Goal: Answer question/provide support

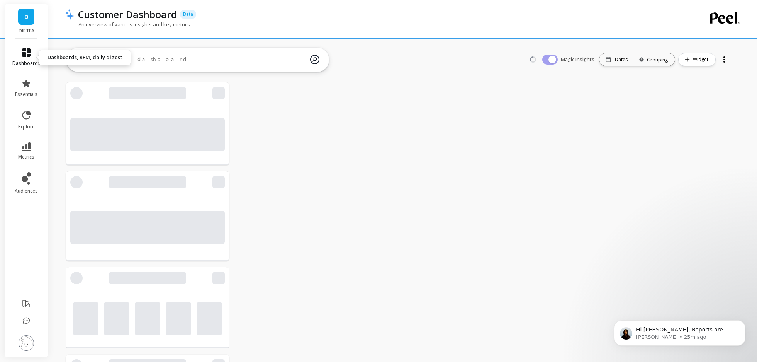
click at [29, 58] on link "dashboards" at bounding box center [26, 57] width 28 height 19
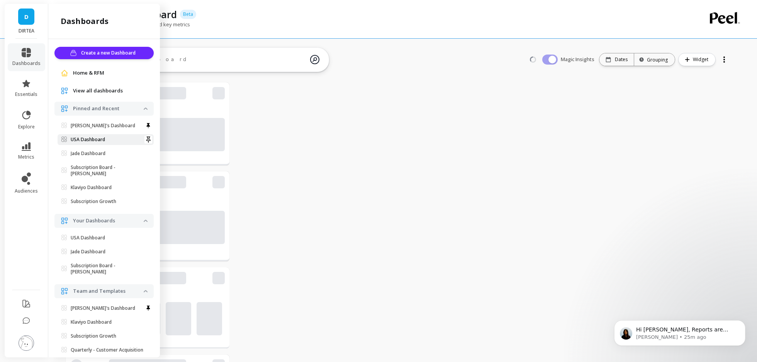
click at [83, 143] on link "USA Dashboard" at bounding box center [106, 139] width 96 height 11
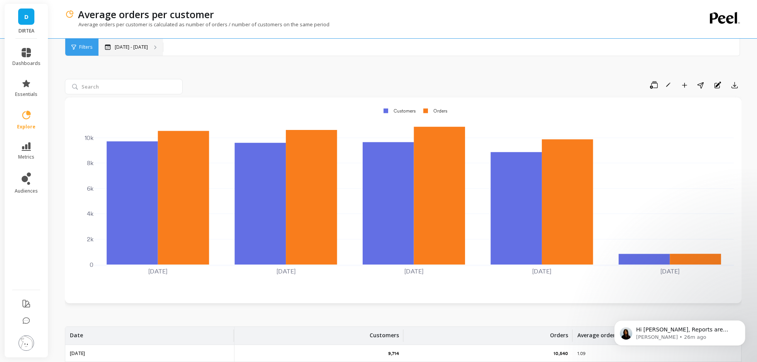
click at [154, 46] on icon at bounding box center [155, 47] width 3 height 4
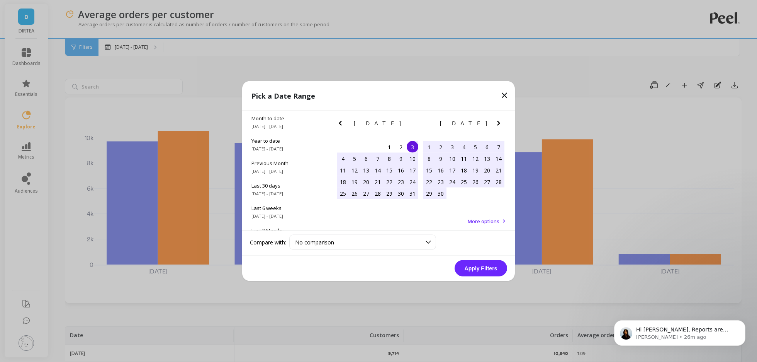
click at [501, 97] on icon at bounding box center [504, 95] width 9 height 9
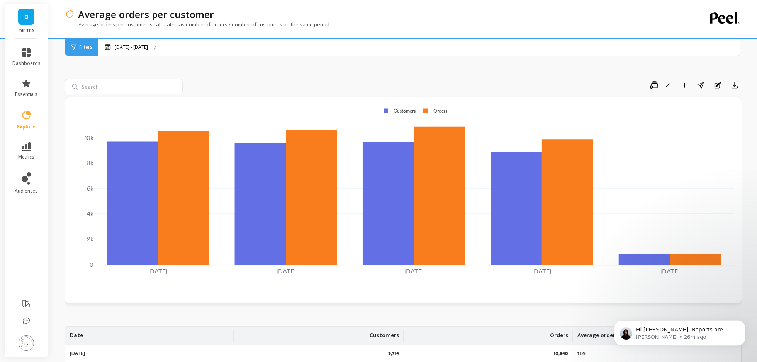
click at [83, 51] on div "Filters" at bounding box center [81, 47] width 33 height 17
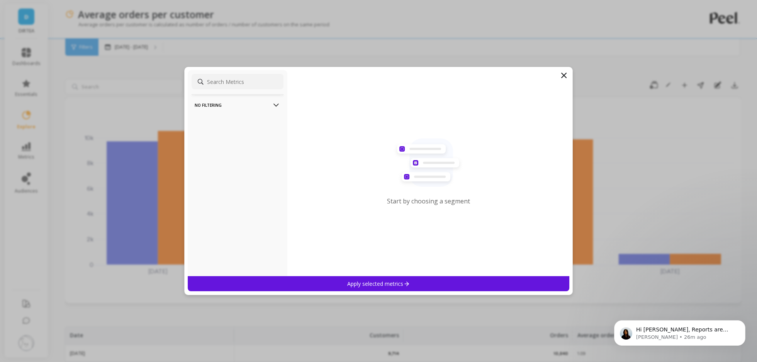
click at [254, 112] on p "No filtering" at bounding box center [238, 105] width 86 height 20
click at [274, 107] on filtering-icon at bounding box center [276, 105] width 9 height 9
click at [564, 77] on icon at bounding box center [564, 75] width 9 height 9
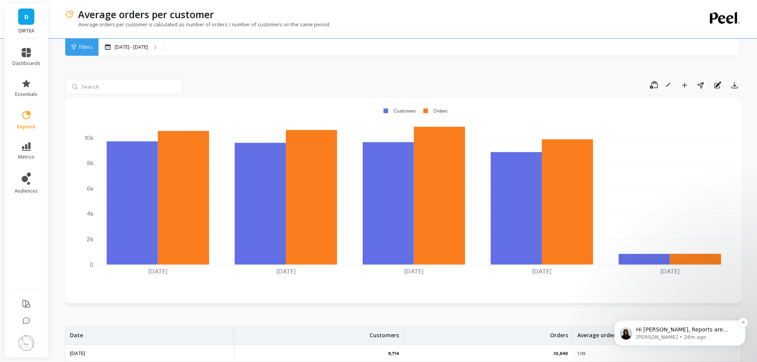
click at [662, 333] on p "Hi Jade, Reports are ready. Average orders per customer - considers only subscr…" at bounding box center [686, 330] width 100 height 8
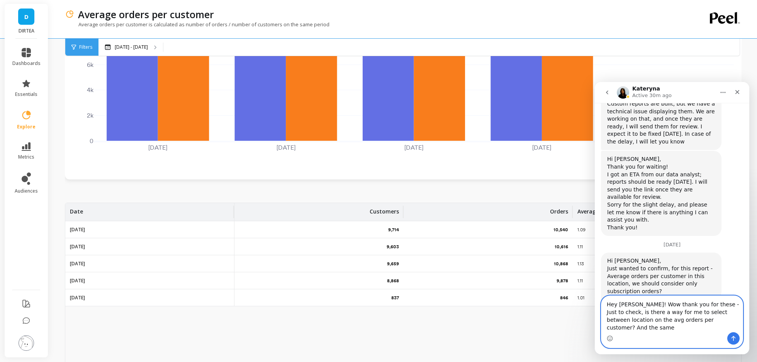
scroll to position [1922, 0]
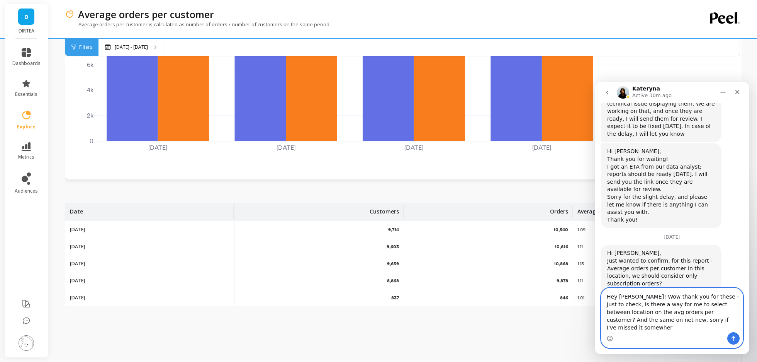
type textarea "Hey Kateryna! Wow thank you for these - Just to check, is there a way for me to…"
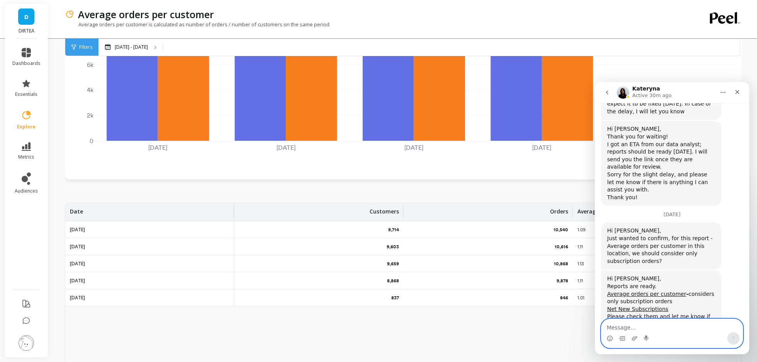
scroll to position [1952, 0]
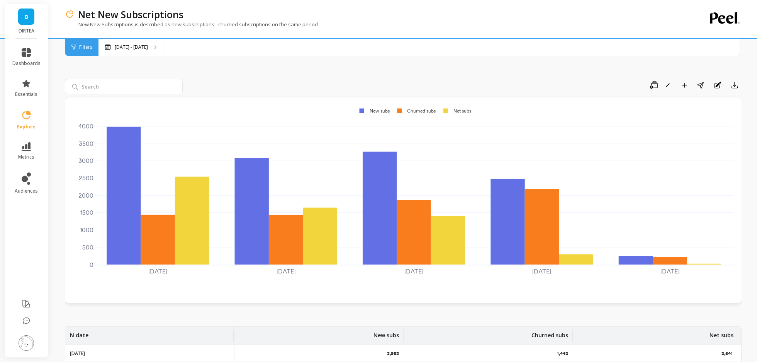
click at [79, 54] on div "Filters" at bounding box center [81, 47] width 33 height 17
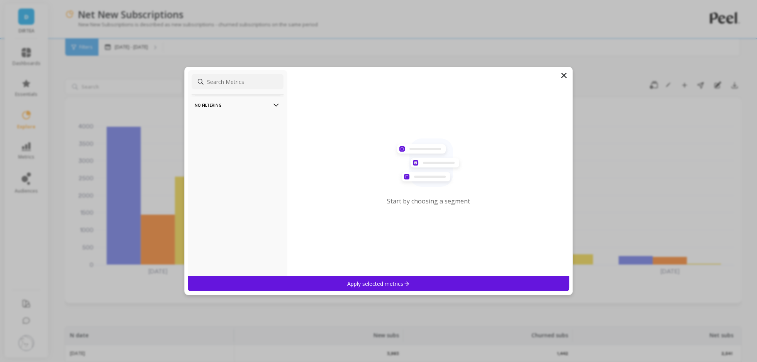
click at [236, 99] on p "No filtering" at bounding box center [238, 105] width 86 height 20
click at [562, 73] on icon at bounding box center [564, 75] width 5 height 5
